Goal: Use online tool/utility: Utilize a website feature to perform a specific function

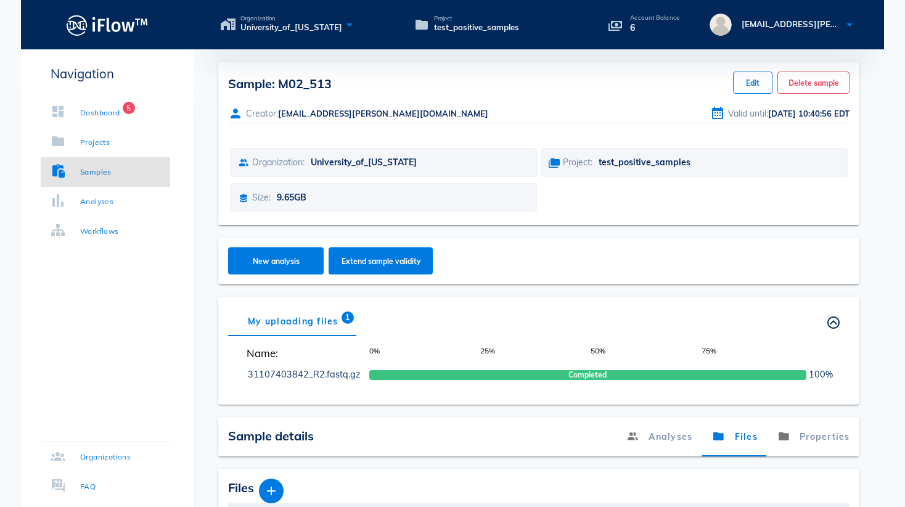
scroll to position [83, 0]
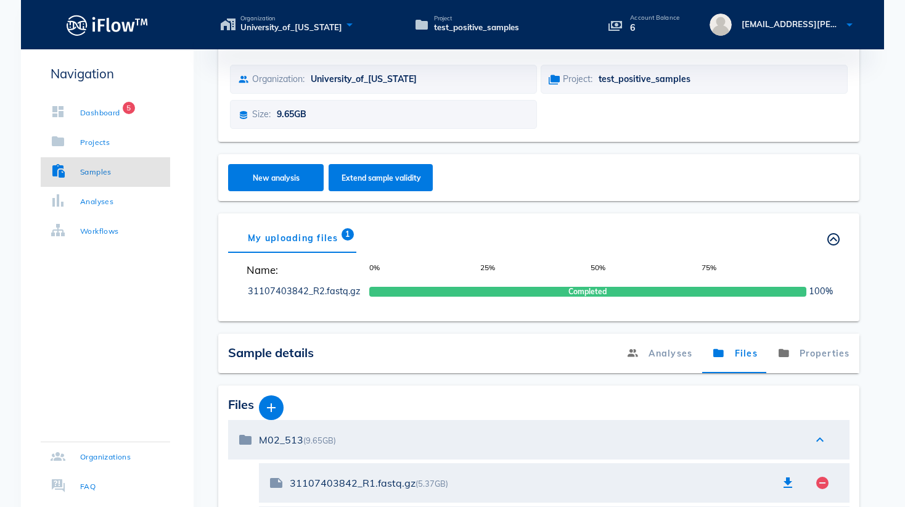
click at [244, 330] on div "Sample: M02_513 Edit Delete sample Creator: [EMAIL_ADDRESS][PERSON_NAME][DOMAIN…" at bounding box center [539, 290] width 690 height 624
click at [102, 206] on div "Analyses" at bounding box center [96, 201] width 33 height 12
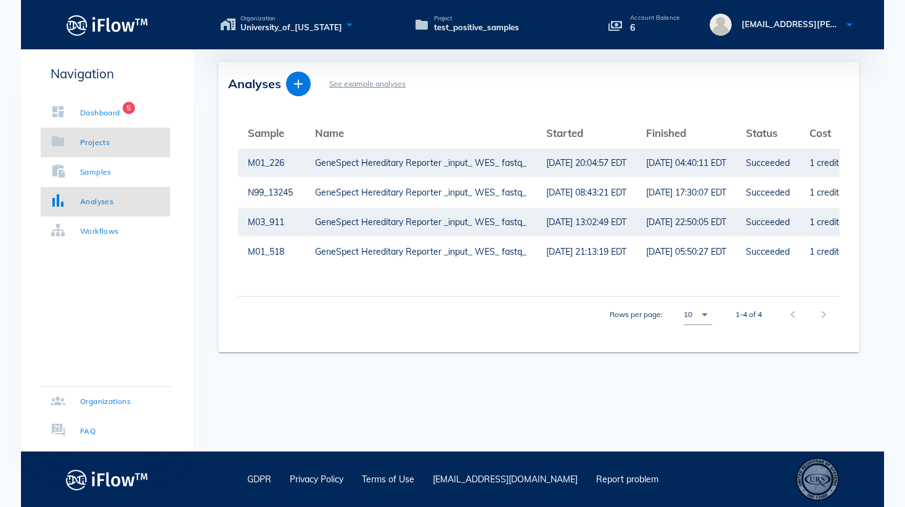
click at [95, 149] on link "Projects" at bounding box center [105, 143] width 129 height 30
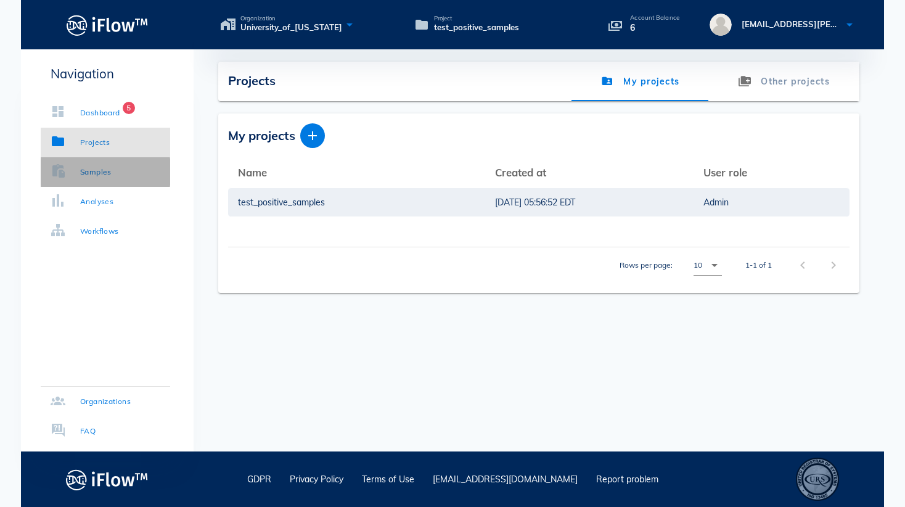
click at [86, 173] on div "Samples" at bounding box center [95, 172] width 31 height 12
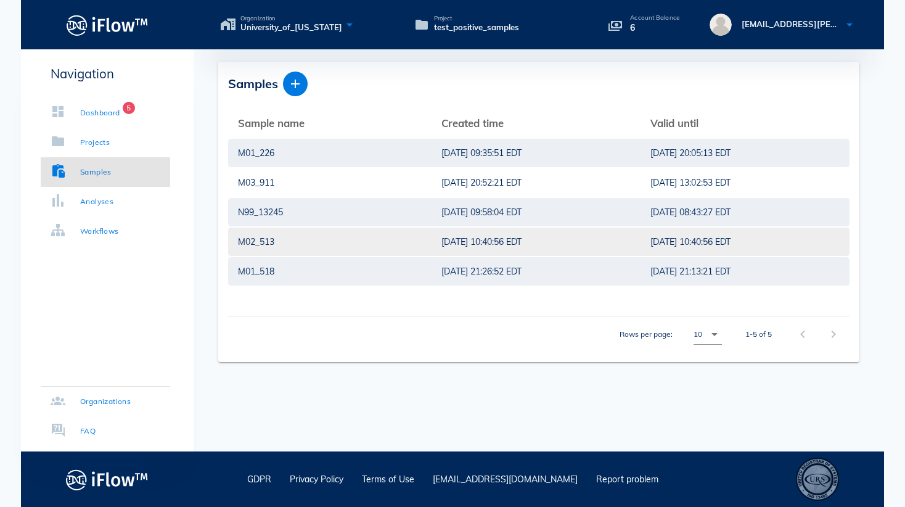
click at [281, 242] on div "M02_513" at bounding box center [330, 241] width 184 height 28
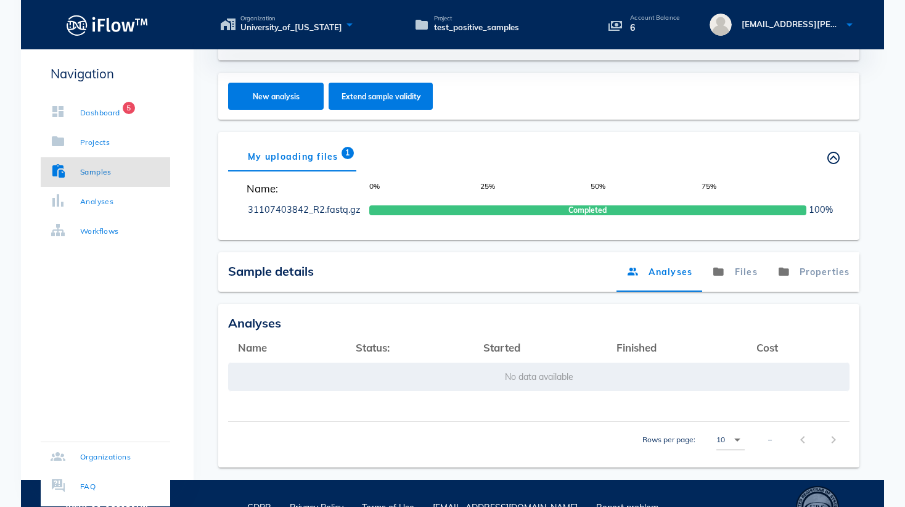
scroll to position [193, 0]
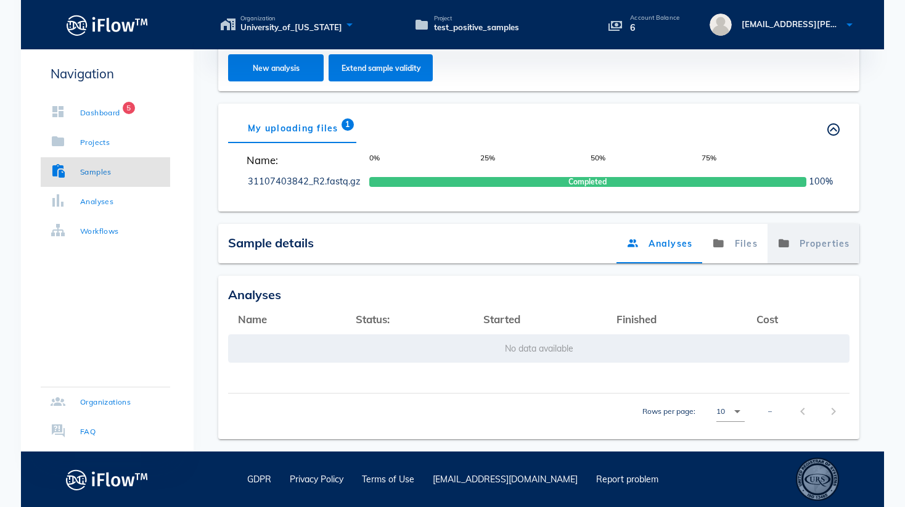
click at [799, 245] on link "Properties" at bounding box center [813, 243] width 92 height 39
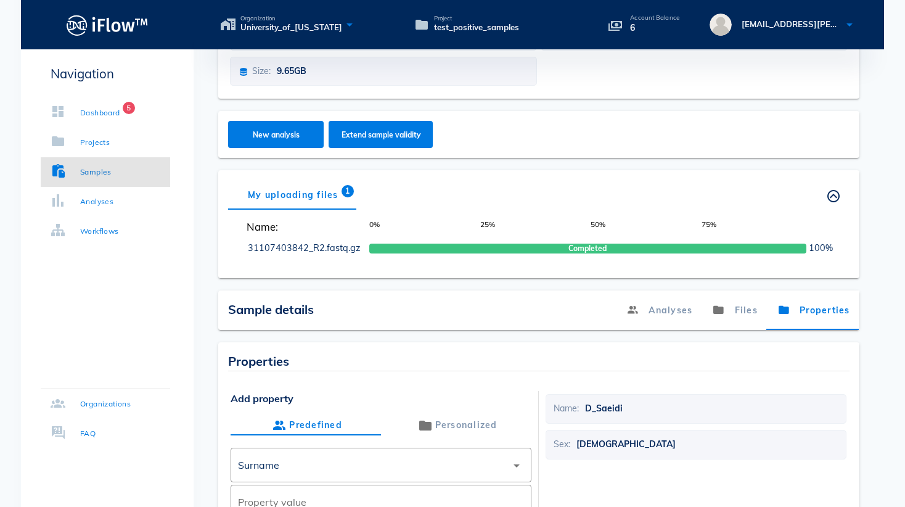
scroll to position [0, 0]
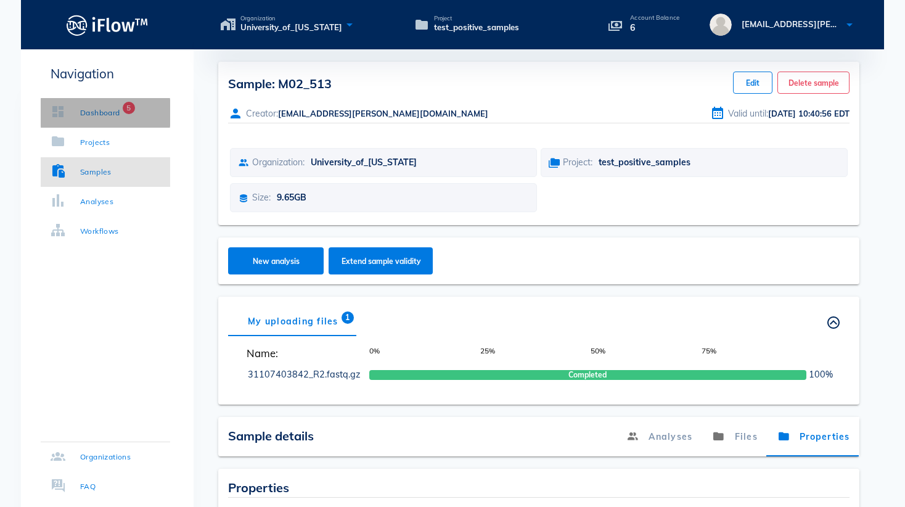
click at [88, 115] on div "Dashboard" at bounding box center [100, 113] width 40 height 12
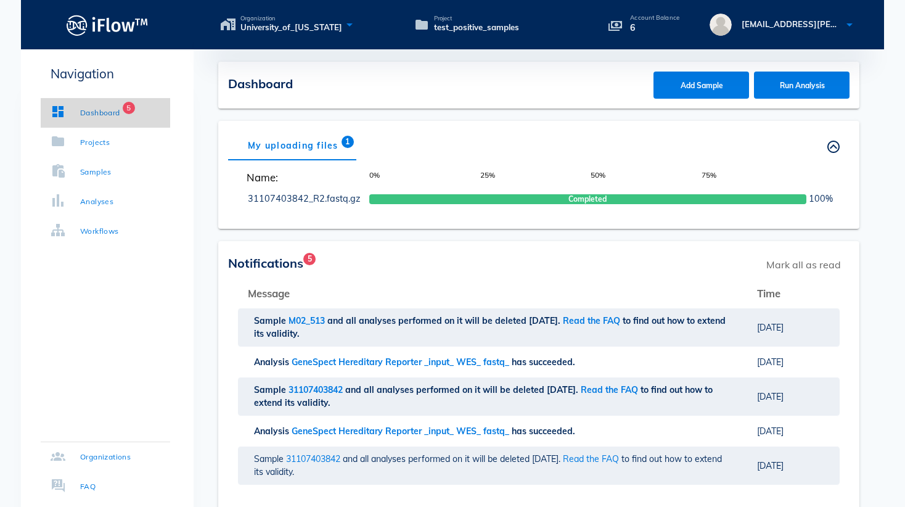
click at [97, 118] on div "Dashboard" at bounding box center [100, 113] width 40 height 12
click at [774, 89] on span "Run Analysis" at bounding box center [802, 85] width 72 height 9
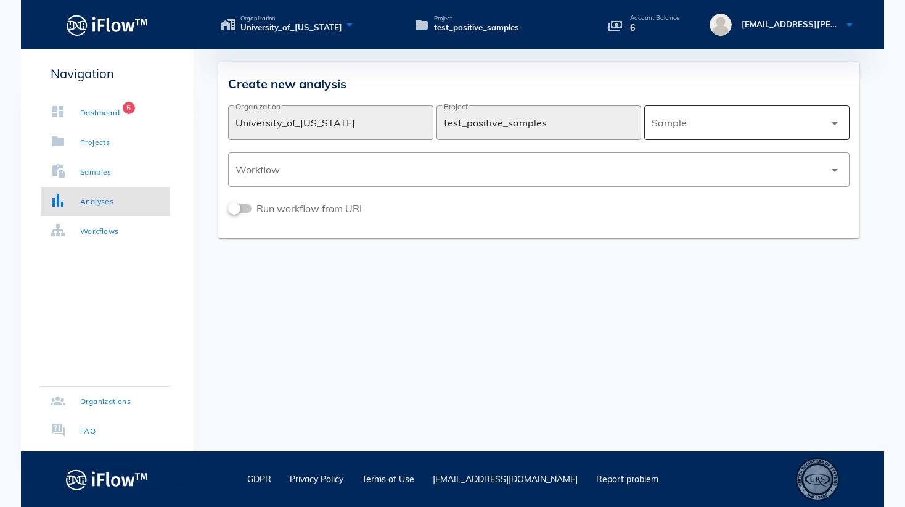
click at [729, 129] on div at bounding box center [738, 123] width 173 height 30
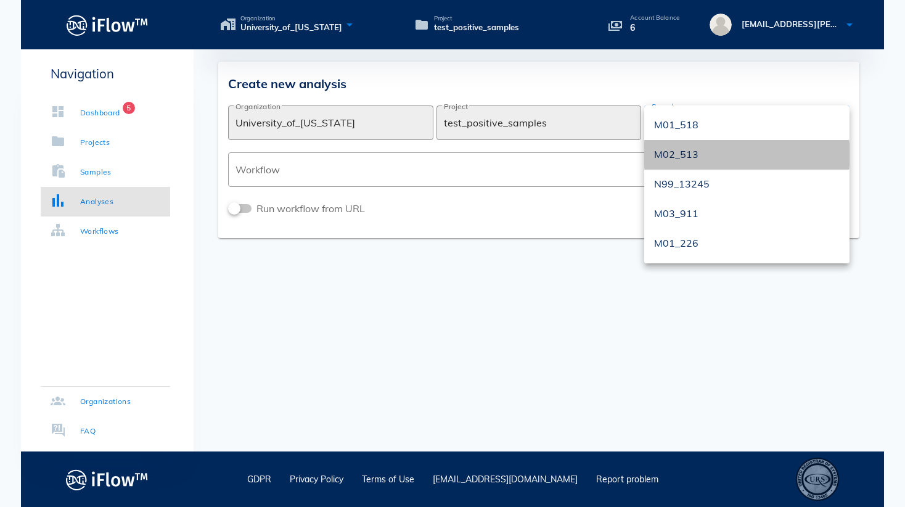
click at [699, 152] on div "M02_513" at bounding box center [747, 155] width 186 height 12
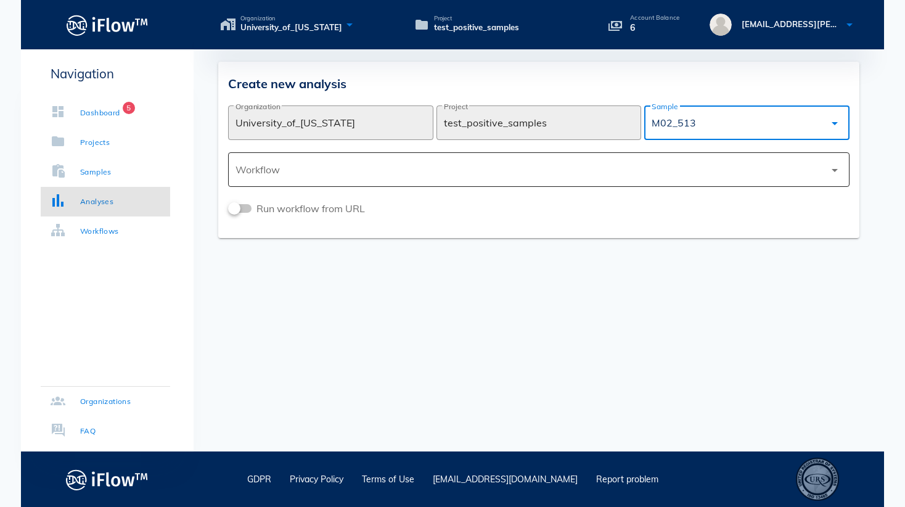
click at [400, 171] on div at bounding box center [530, 170] width 589 height 30
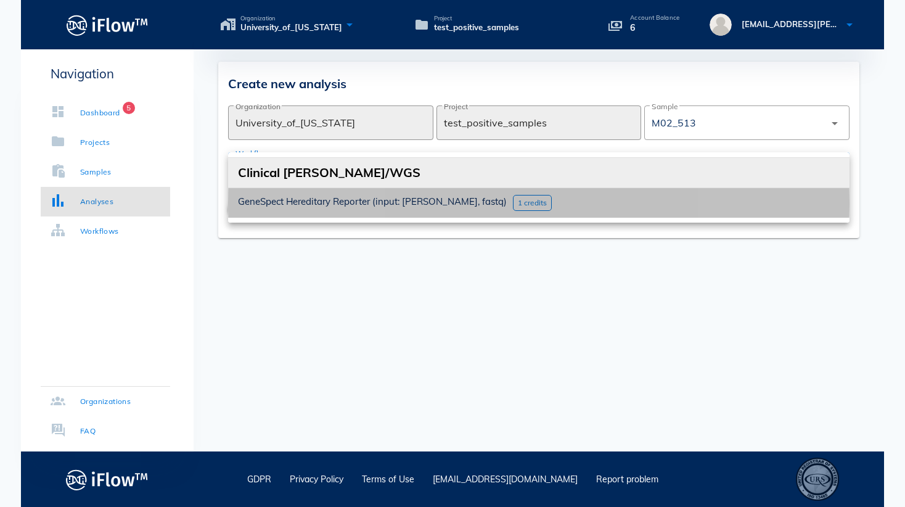
click at [518, 203] on span "1 credits" at bounding box center [532, 202] width 29 height 9
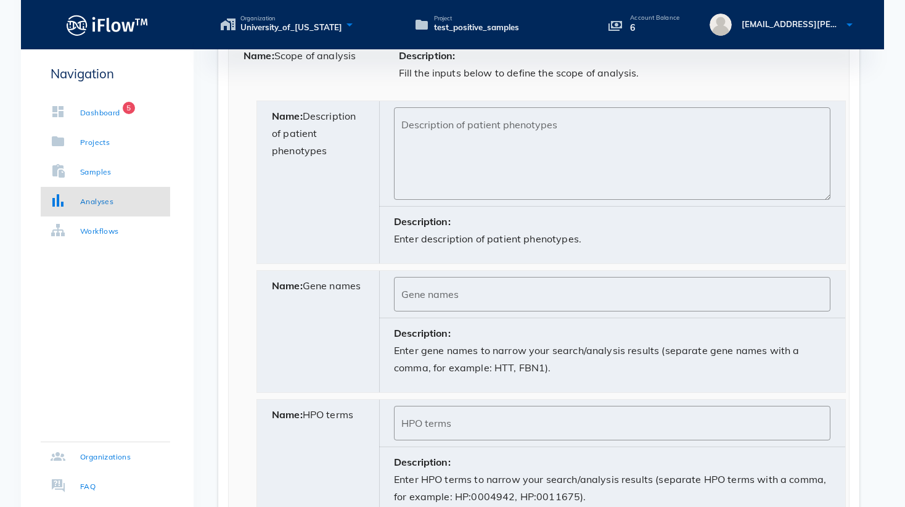
scroll to position [795, 0]
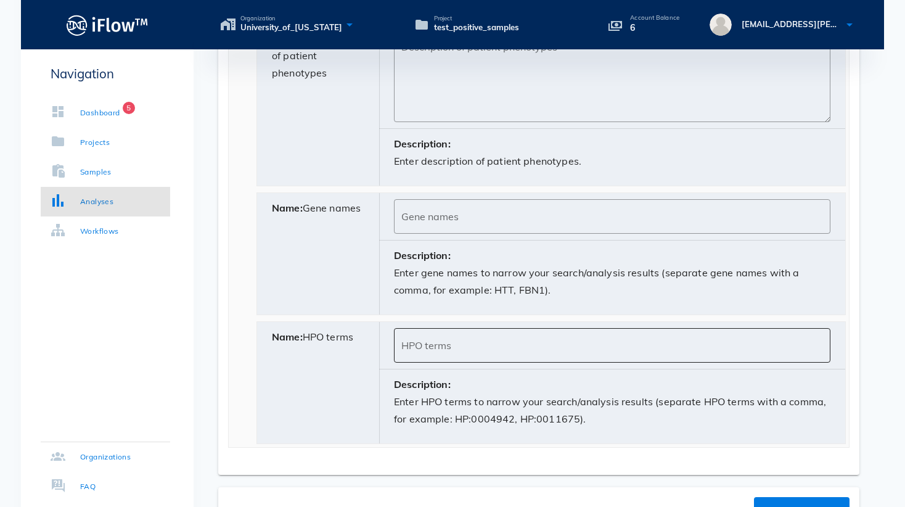
click at [433, 351] on input "HPO terms" at bounding box center [612, 345] width 422 height 20
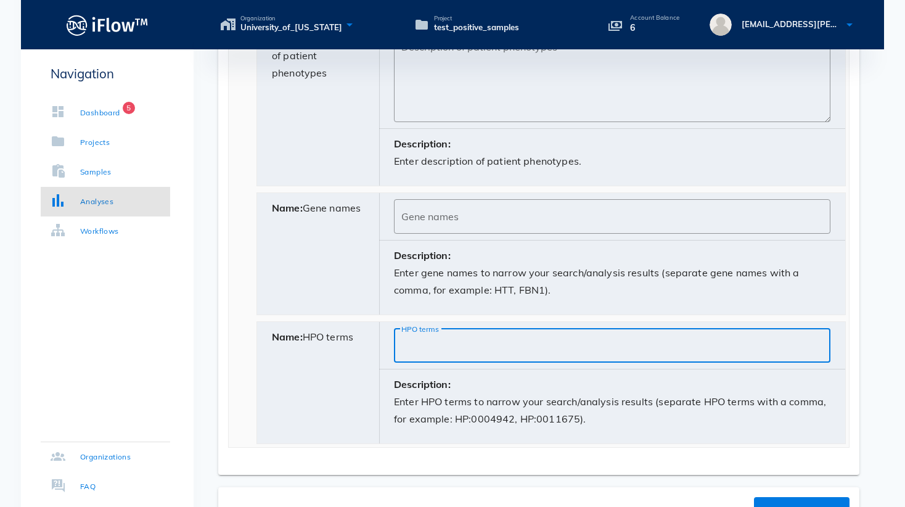
paste input "HP:0000365"
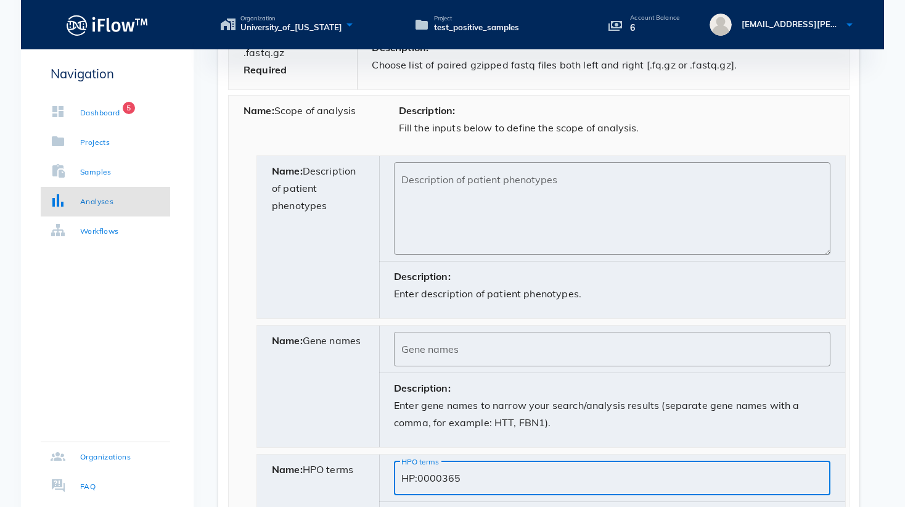
scroll to position [665, 0]
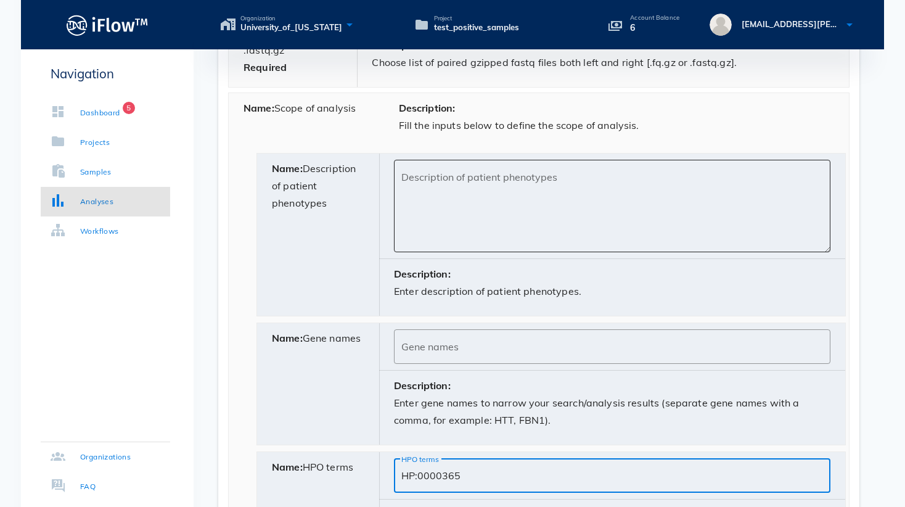
type input "HP:0000365"
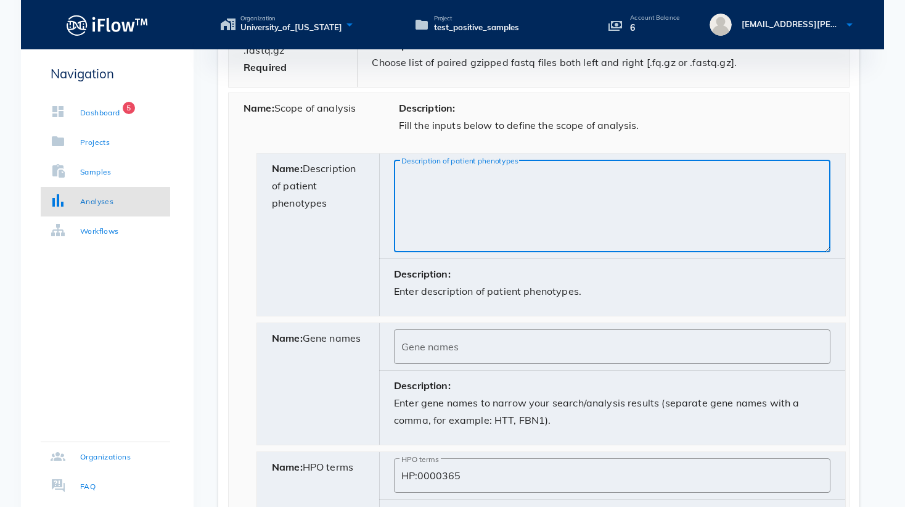
click at [407, 178] on textarea "Description of patient phenotypes" at bounding box center [615, 209] width 429 height 86
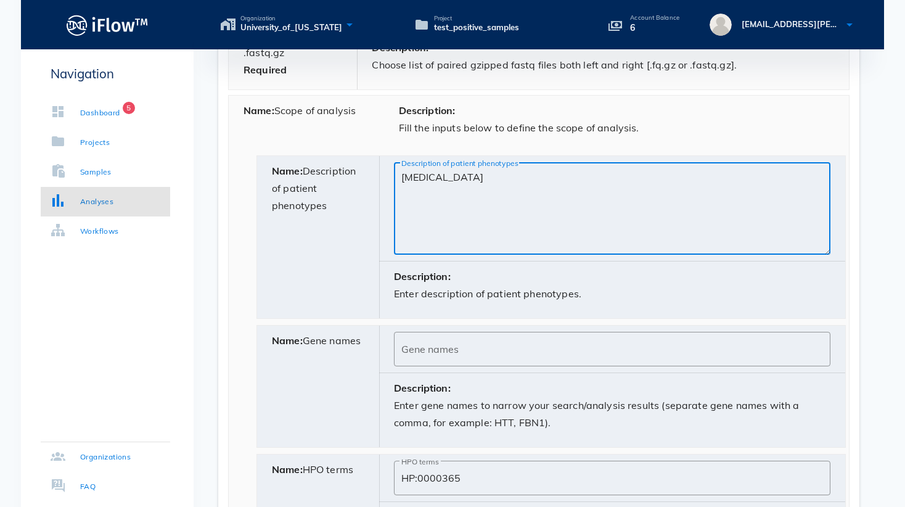
scroll to position [425, 0]
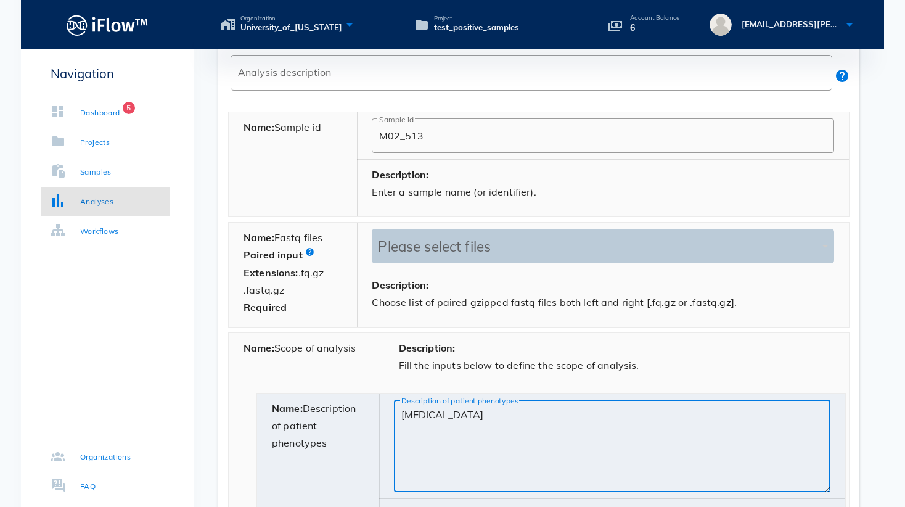
type textarea "[MEDICAL_DATA]"
click at [447, 252] on div "Please select files" at bounding box center [597, 246] width 444 height 17
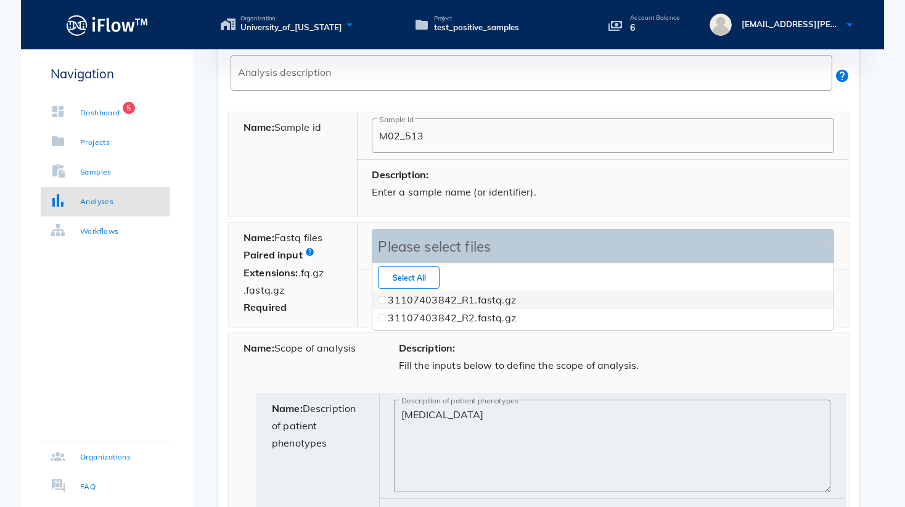
scroll to position [66, 461]
click at [382, 297] on span at bounding box center [381, 299] width 5 height 5
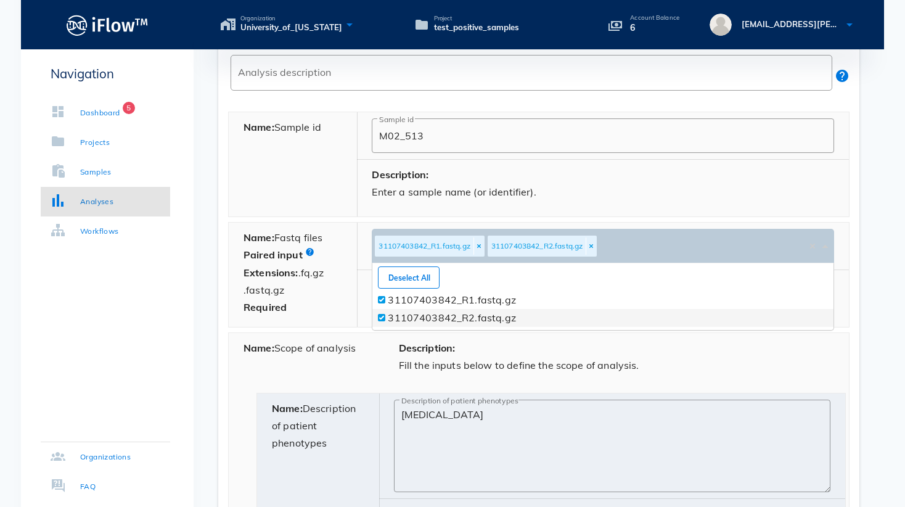
click at [384, 316] on span at bounding box center [381, 317] width 7 height 7
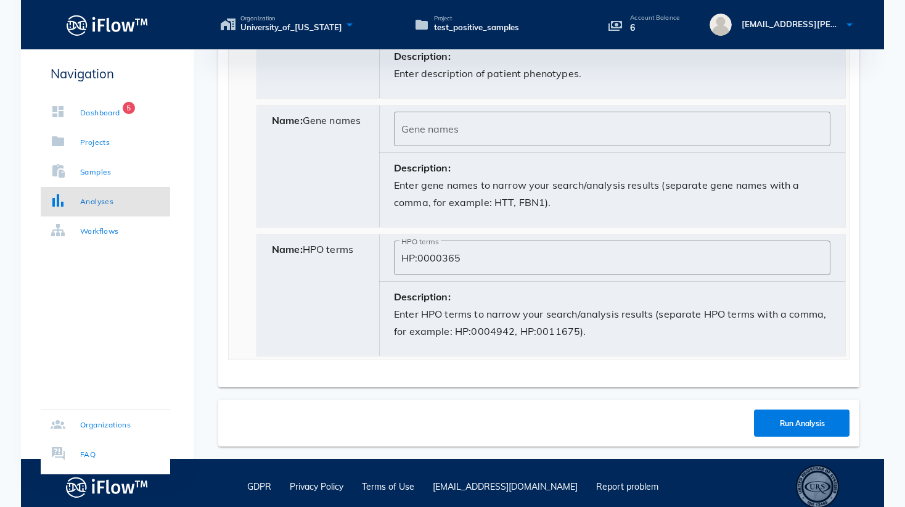
scroll to position [890, 0]
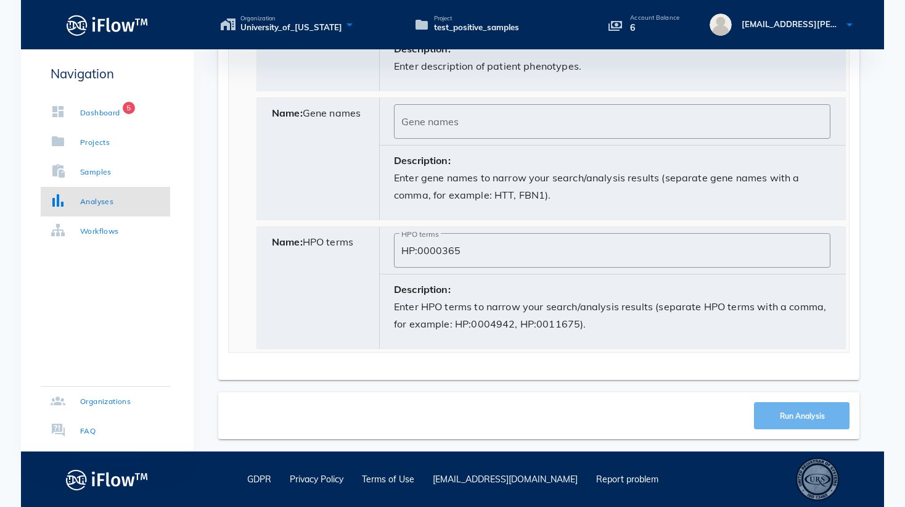
click at [774, 417] on span "Run Analysis" at bounding box center [802, 415] width 72 height 9
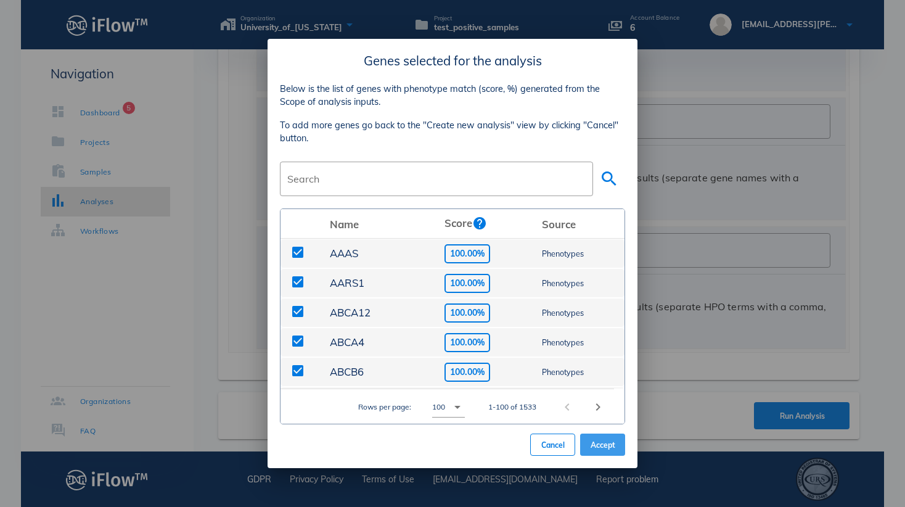
click at [609, 446] on span "Accept" at bounding box center [602, 444] width 25 height 9
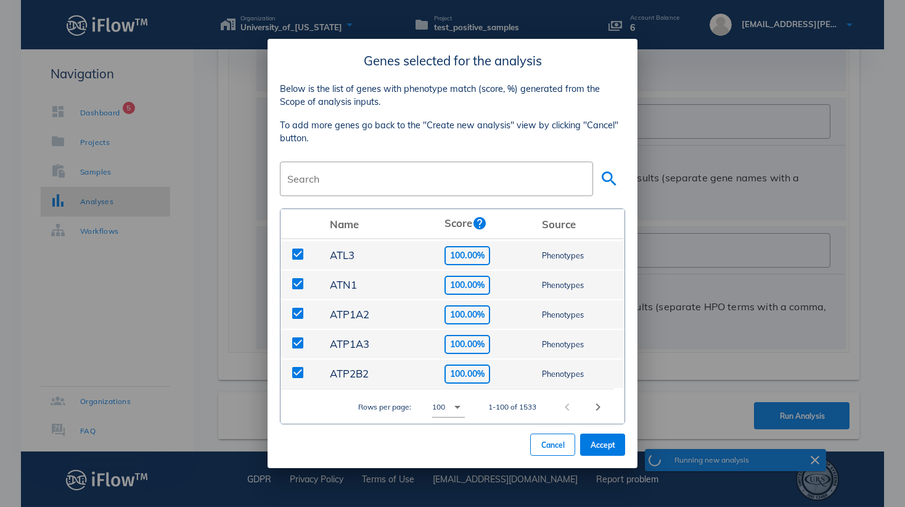
scroll to position [0, 0]
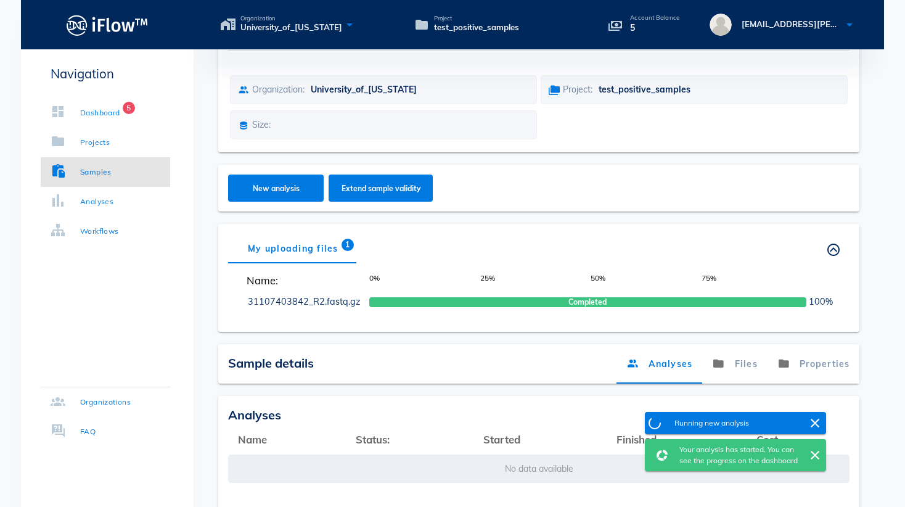
scroll to position [193, 0]
